Goal: Task Accomplishment & Management: Manage account settings

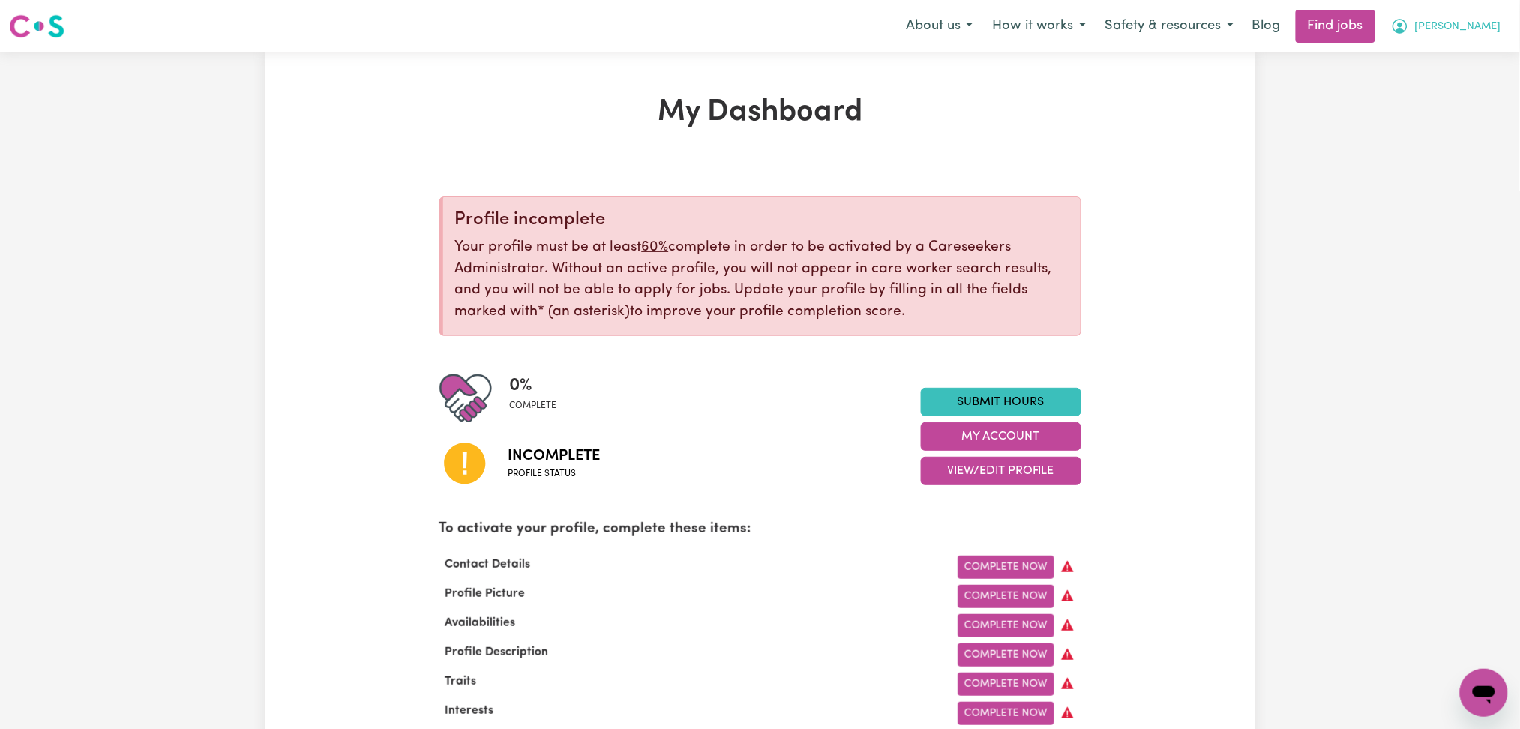
click at [1480, 36] on button "[PERSON_NAME]" at bounding box center [1446, 25] width 130 height 31
click at [1455, 106] on link "Logout" at bounding box center [1451, 114] width 118 height 28
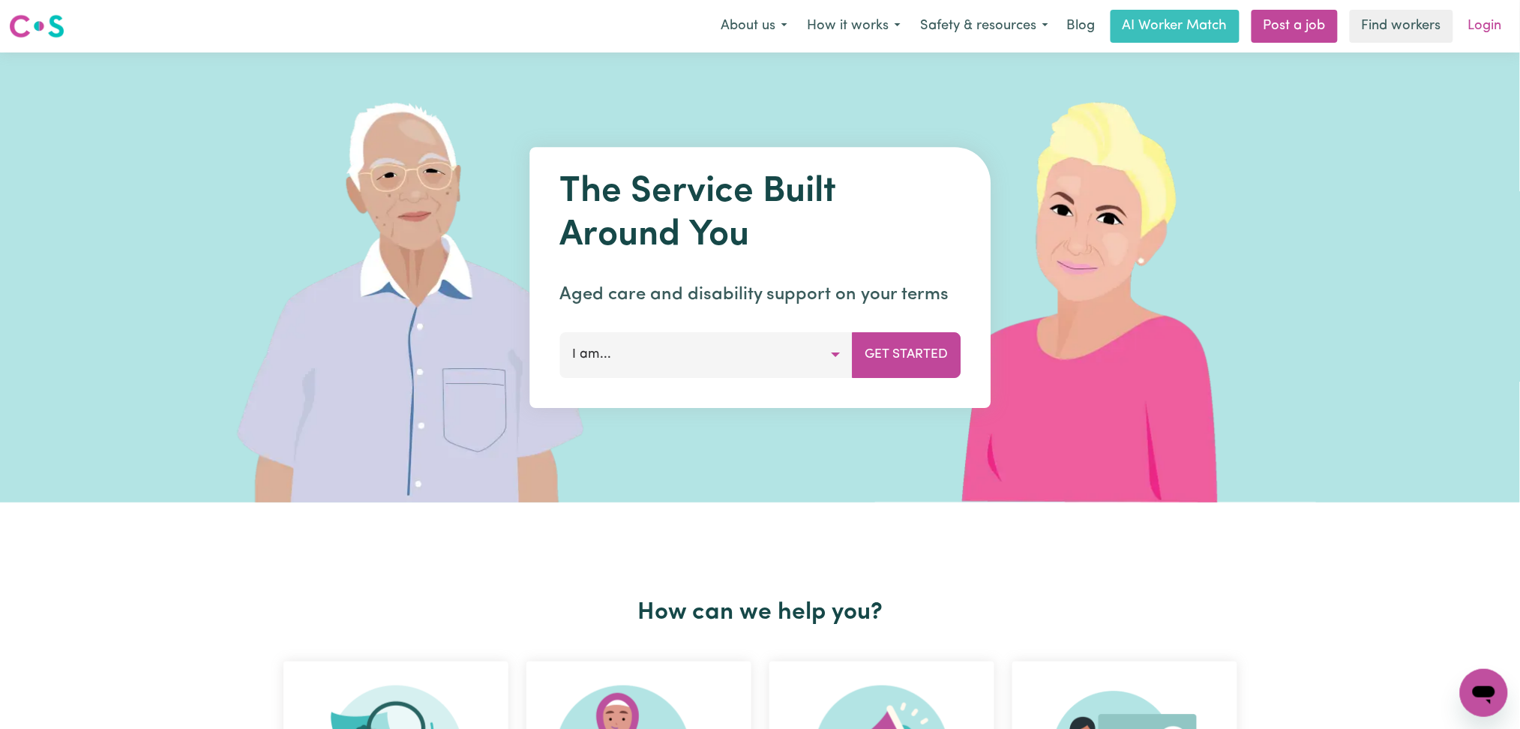
click at [1490, 19] on link "Login" at bounding box center [1485, 26] width 52 height 33
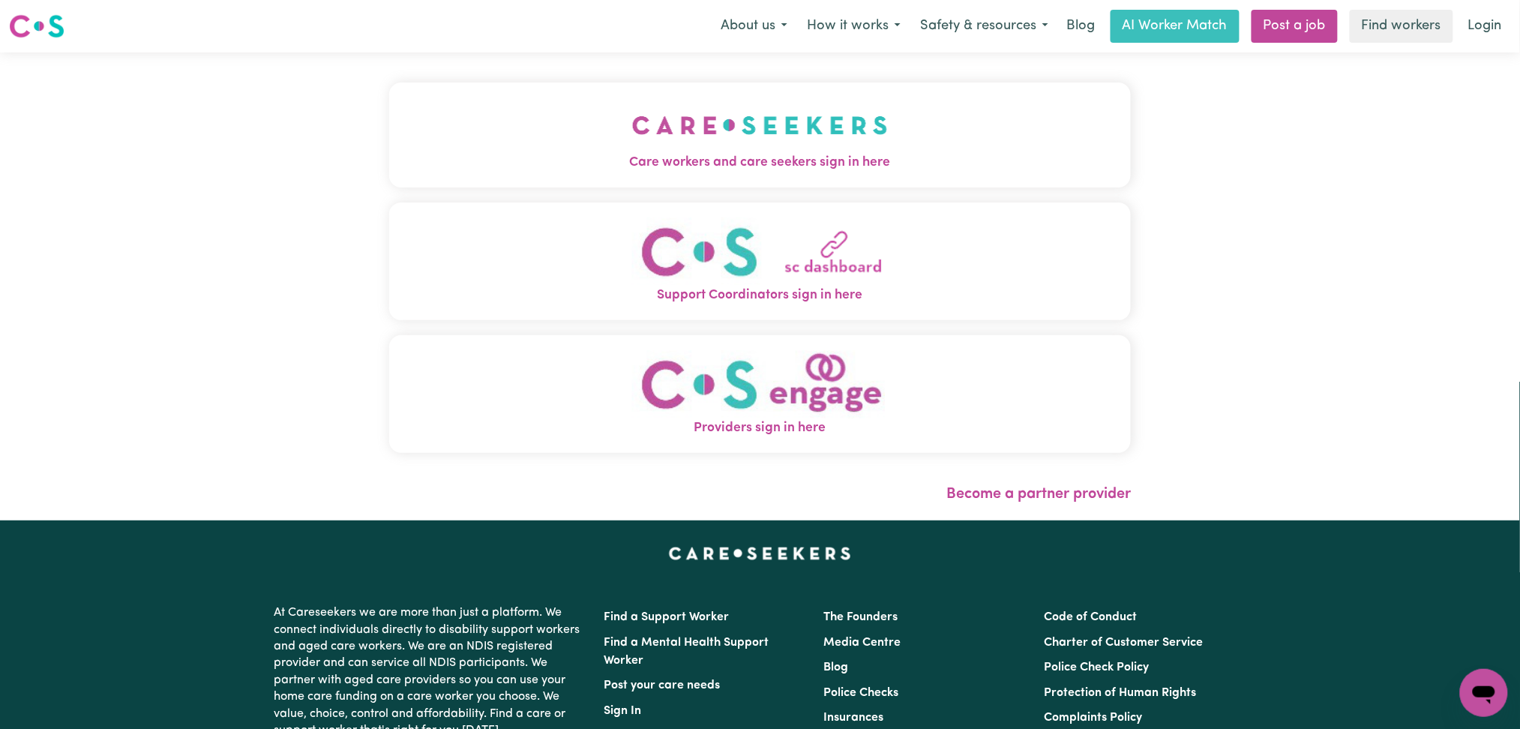
click at [656, 137] on button "Care workers and care seekers sign in here" at bounding box center [760, 134] width 742 height 105
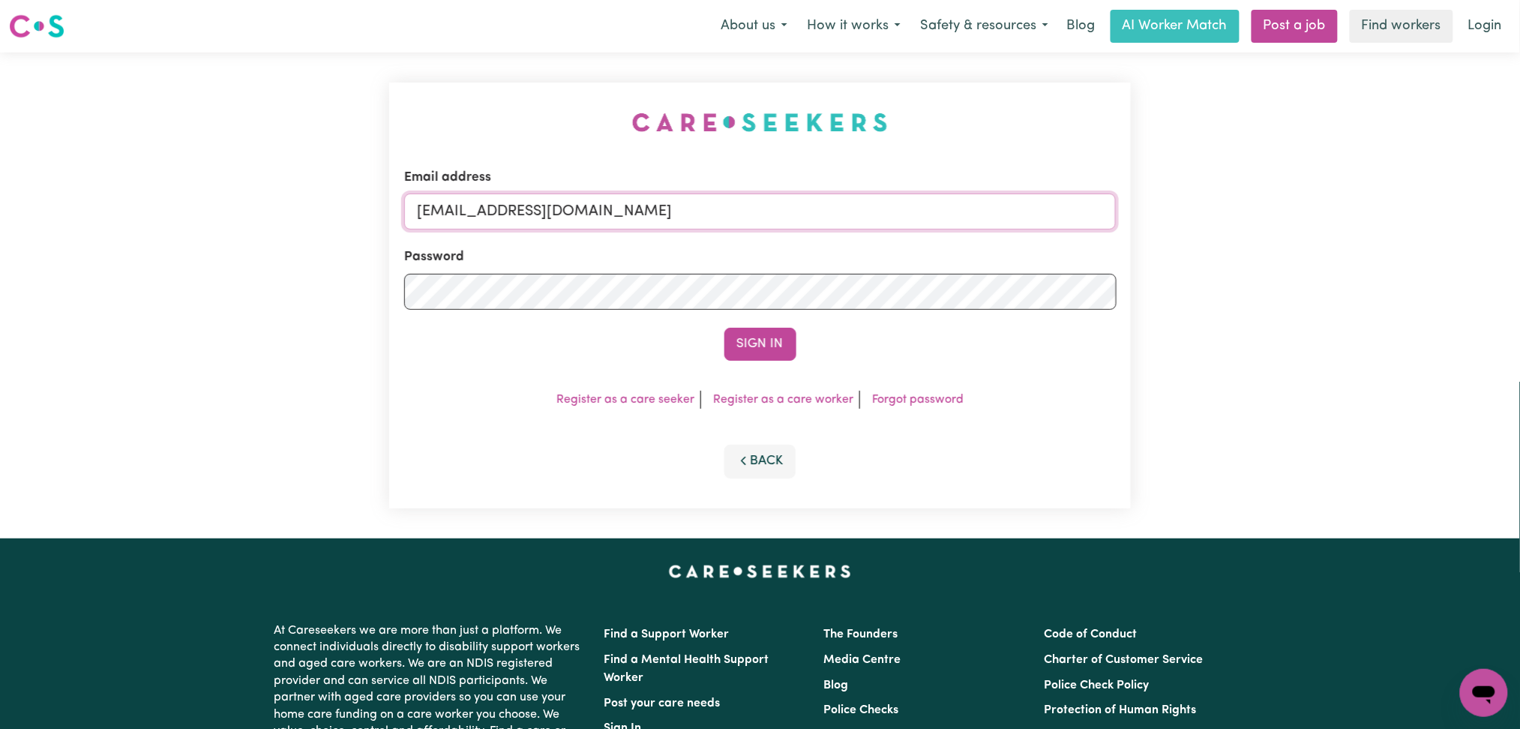
click at [510, 216] on input "[EMAIL_ADDRESS][DOMAIN_NAME]" at bounding box center [760, 211] width 712 height 36
drag, startPoint x: 496, startPoint y: 213, endPoint x: 904, endPoint y: 226, distance: 408.9
click at [904, 226] on input "Superuser~[EMAIL_ADDRESS][DOMAIN_NAME]" at bounding box center [760, 211] width 712 height 36
type input "Superuser~[EMAIL_ADDRESS][DOMAIN_NAME]"
click at [774, 345] on button "Sign In" at bounding box center [760, 344] width 72 height 33
